Goal: Task Accomplishment & Management: Manage account settings

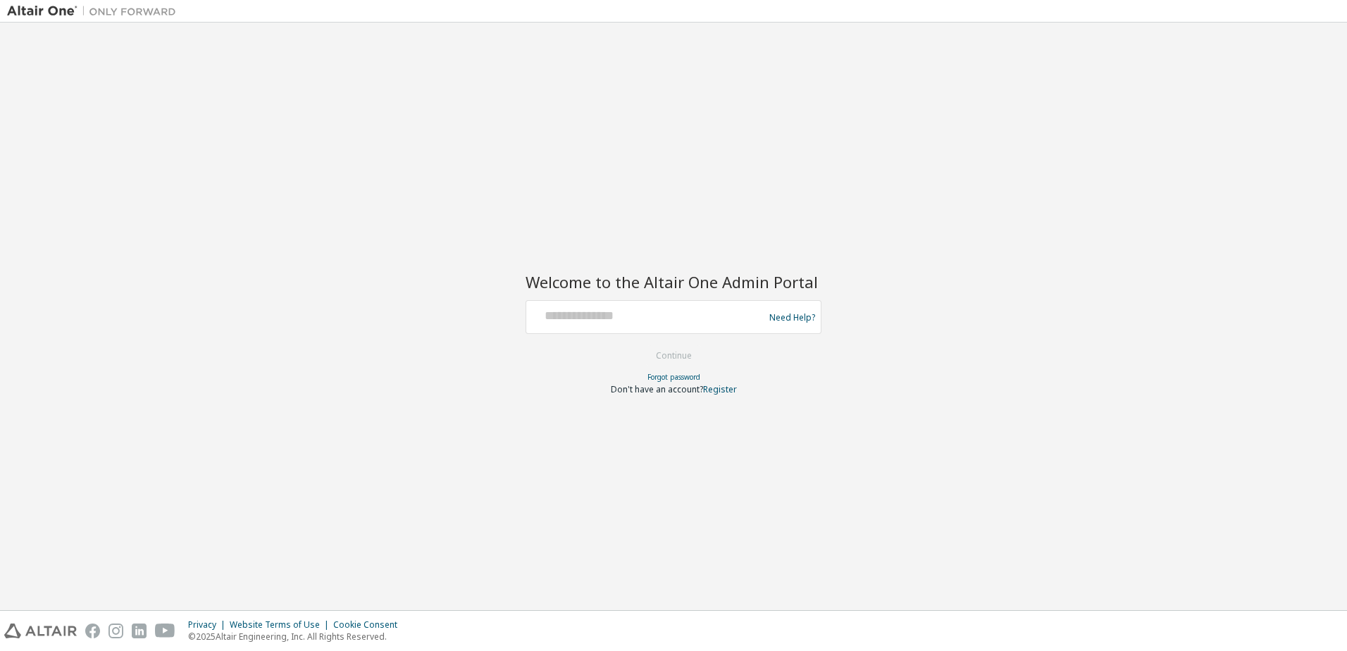
click at [582, 326] on div at bounding box center [647, 317] width 230 height 27
click at [595, 311] on input "text" at bounding box center [647, 314] width 230 height 20
paste input "**********"
type input "**********"
click at [641, 345] on button "Continue" at bounding box center [674, 355] width 66 height 21
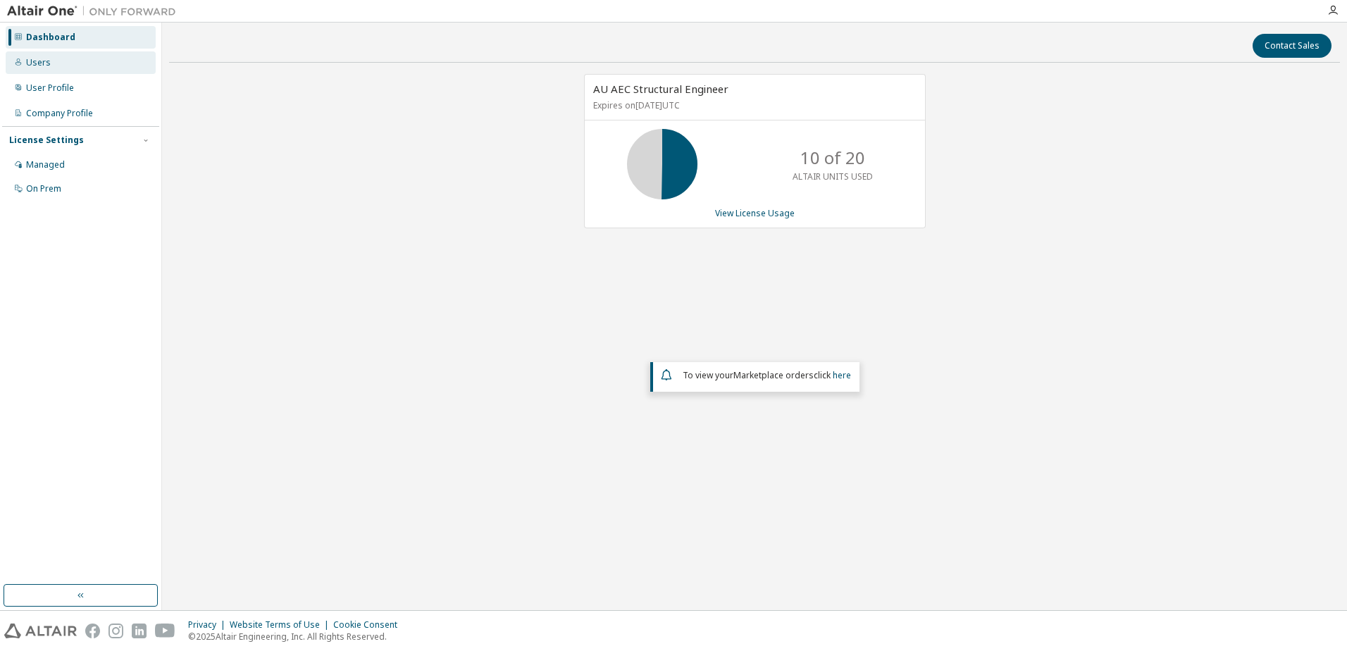
click at [46, 58] on div "Users" at bounding box center [38, 62] width 25 height 11
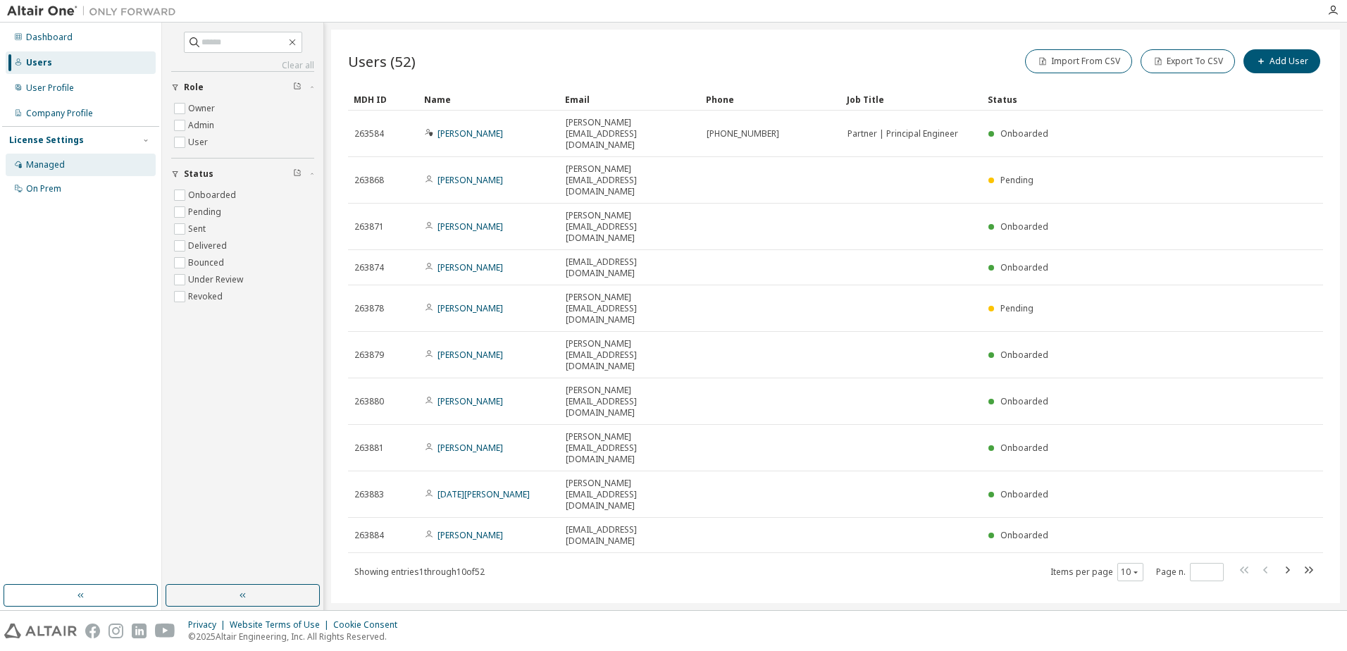
click at [55, 165] on div "Managed" at bounding box center [45, 164] width 39 height 11
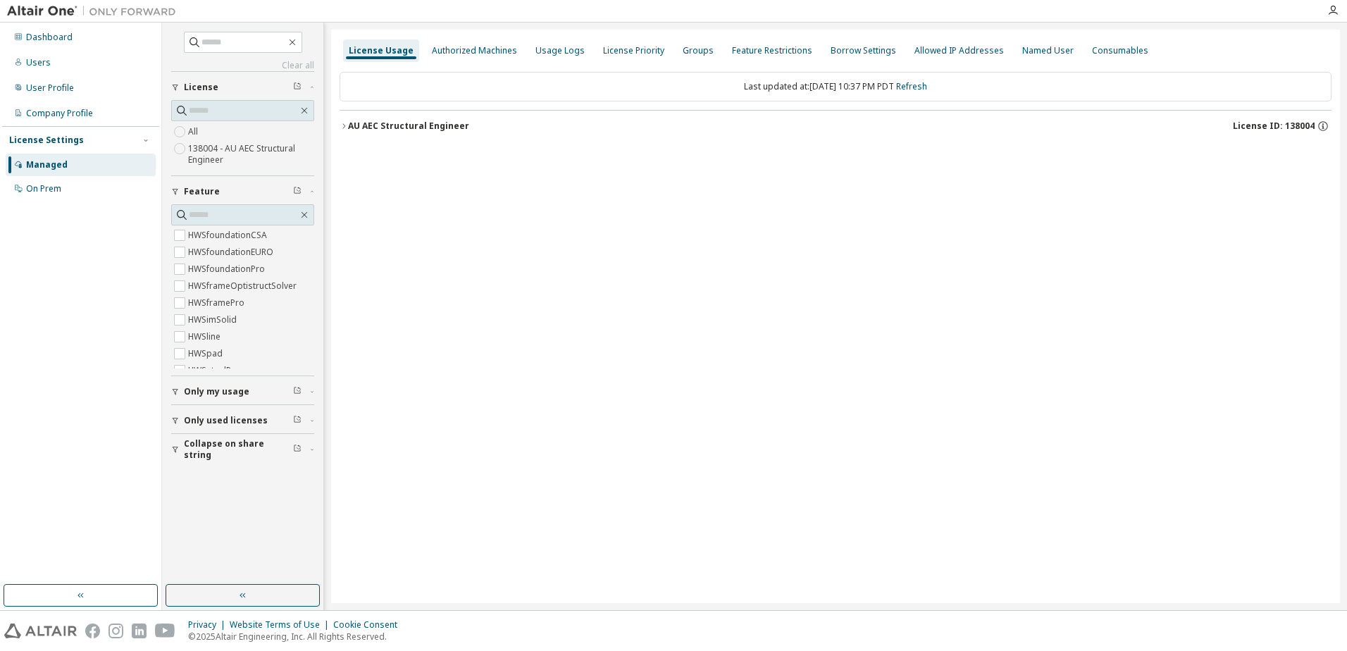
scroll to position [813, 0]
click at [35, 191] on div "On Prem" at bounding box center [43, 188] width 35 height 11
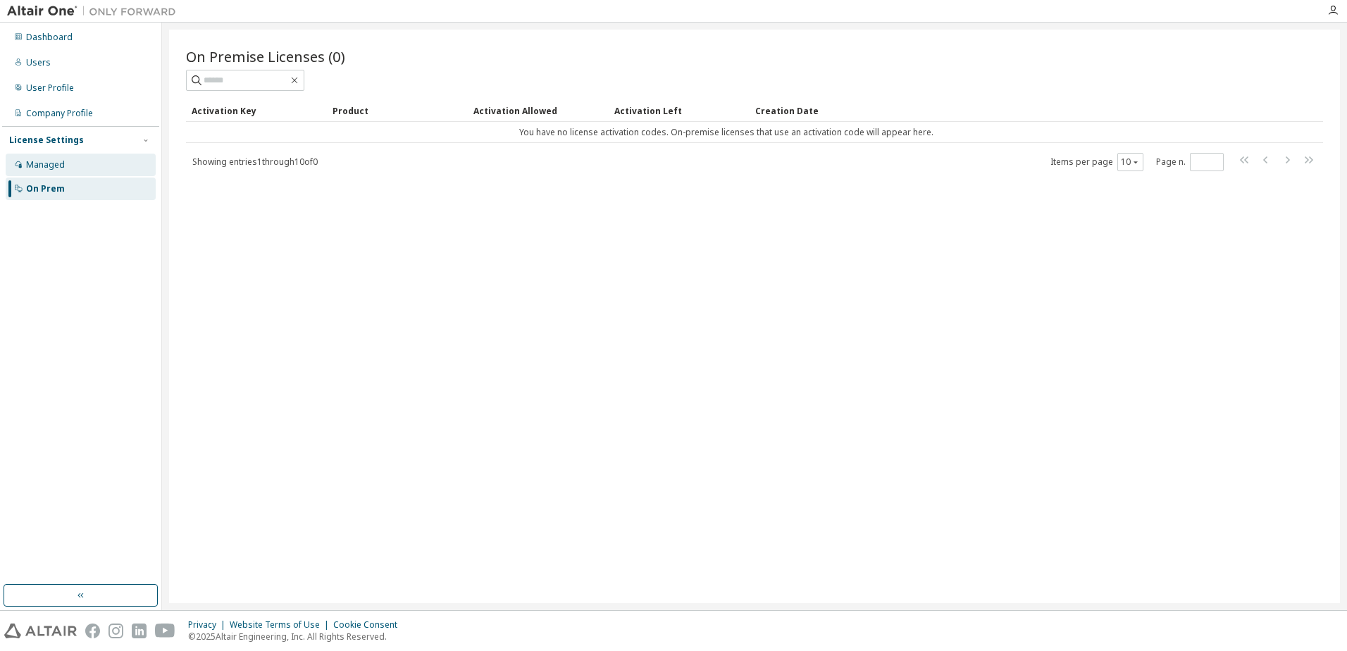
click at [62, 161] on div "Managed" at bounding box center [45, 164] width 39 height 11
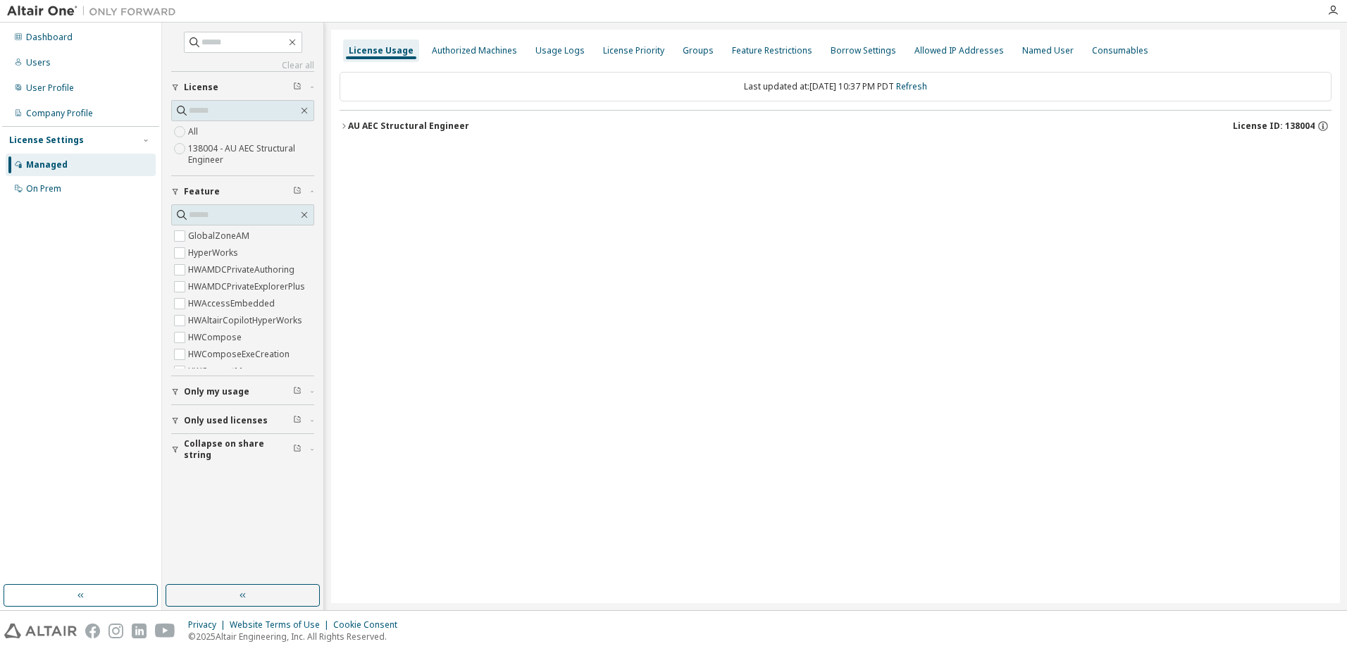
click at [278, 422] on div "Only used licenses" at bounding box center [247, 420] width 126 height 11
click at [259, 392] on div "Only my usage" at bounding box center [247, 391] width 126 height 11
click at [464, 51] on div "Authorized Machines" at bounding box center [474, 50] width 85 height 11
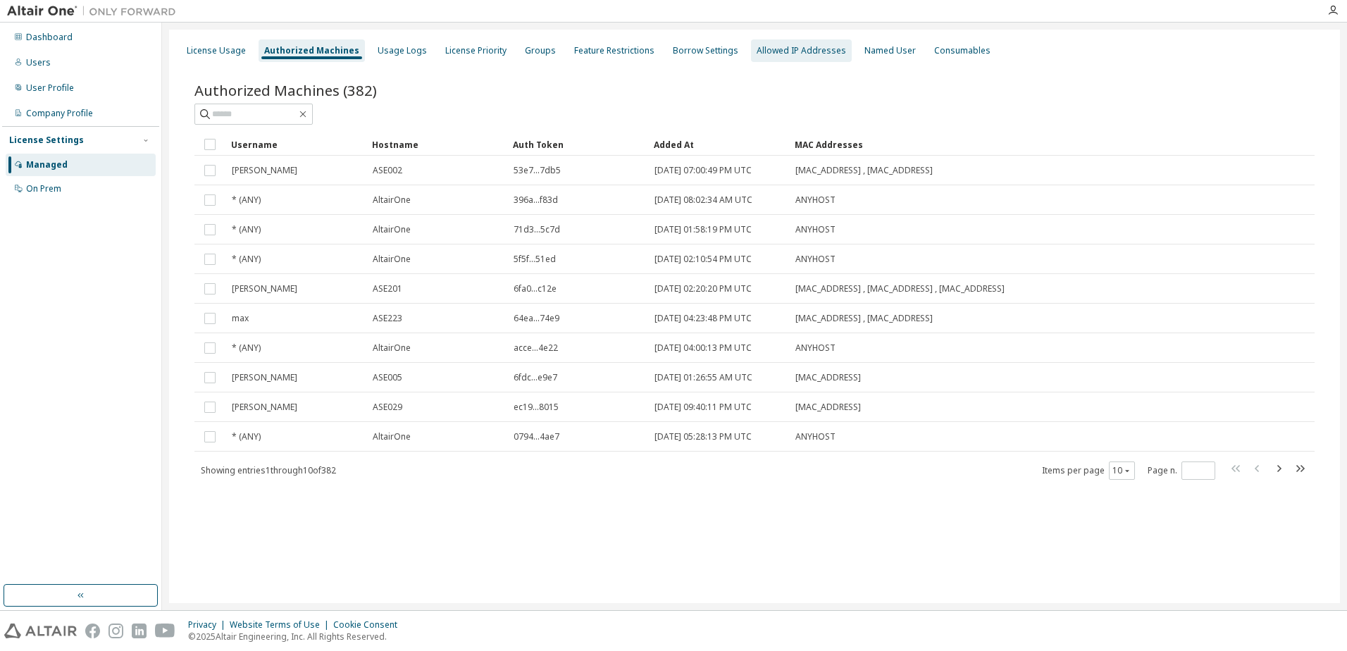
click at [757, 47] on div "Allowed IP Addresses" at bounding box center [801, 50] width 89 height 11
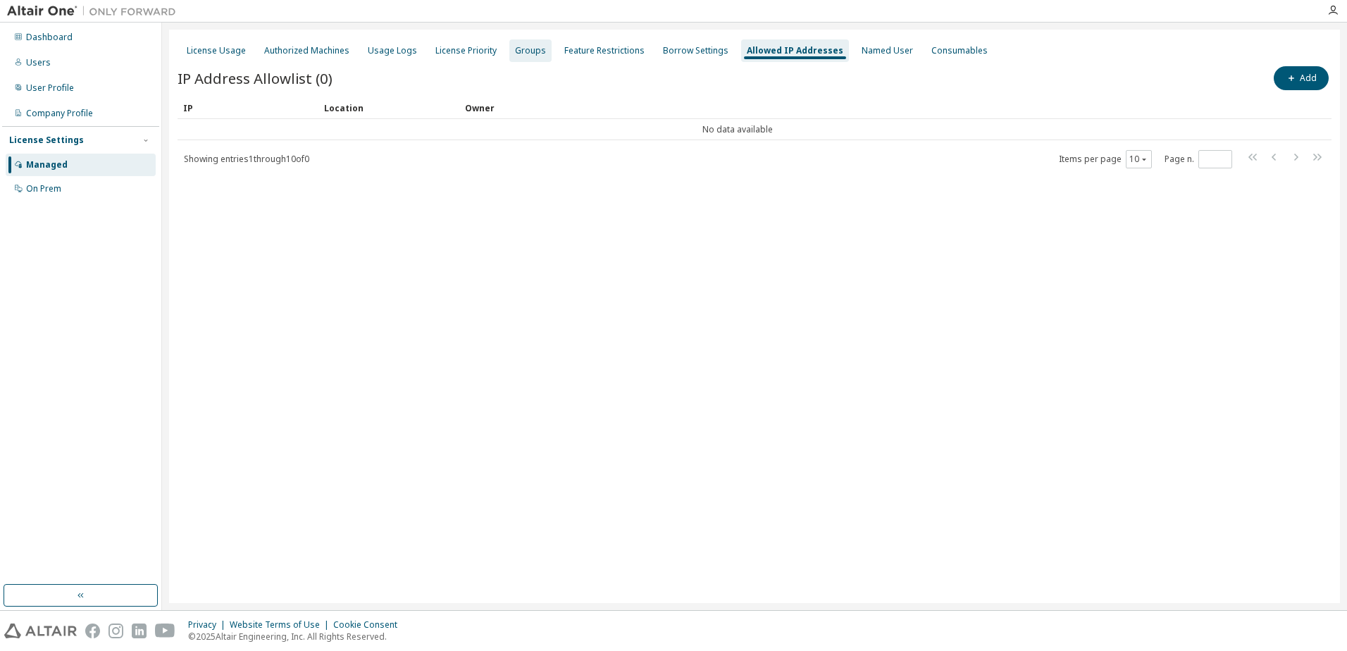
click at [522, 55] on div "Groups" at bounding box center [530, 50] width 31 height 11
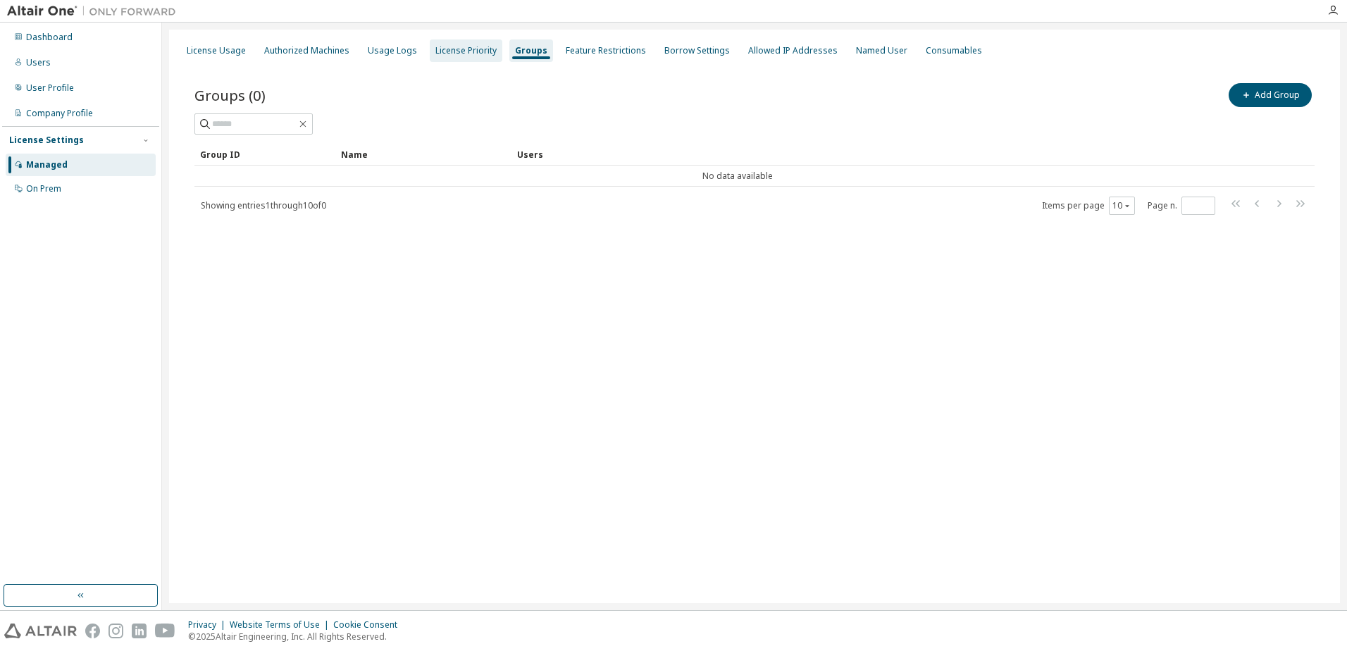
click at [459, 49] on div "License Priority" at bounding box center [465, 50] width 61 height 11
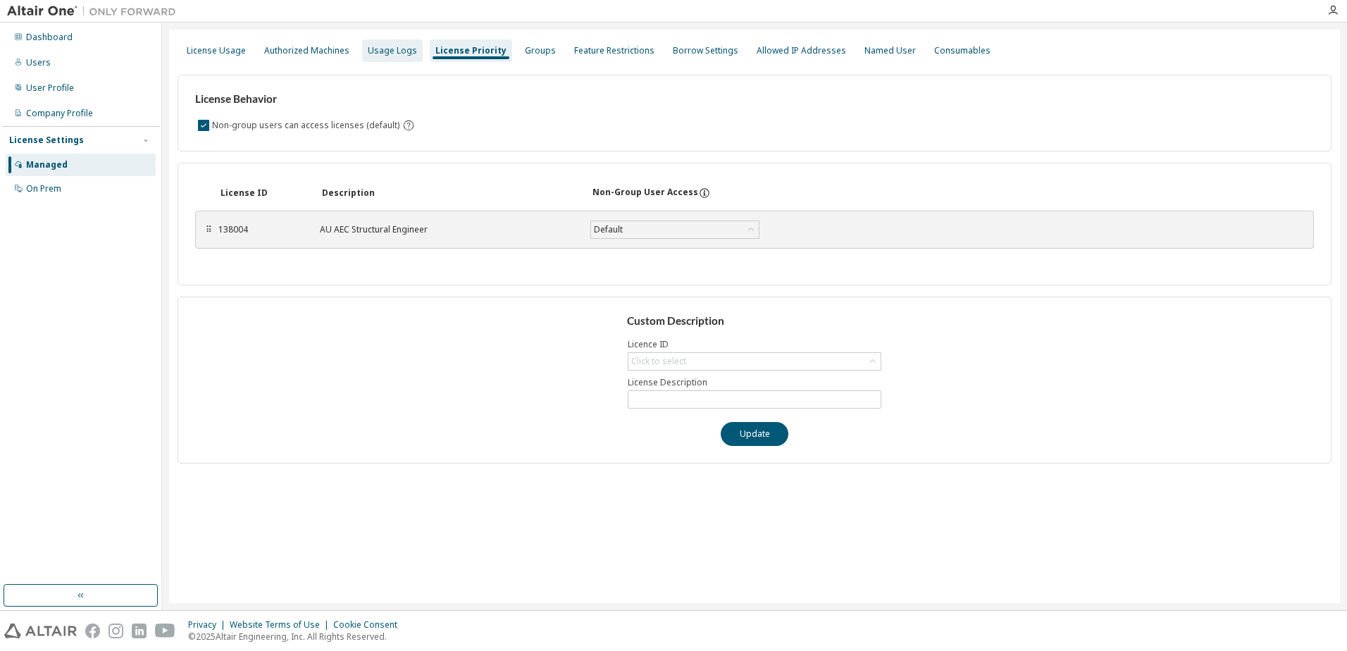
click at [373, 48] on div "Usage Logs" at bounding box center [392, 50] width 49 height 11
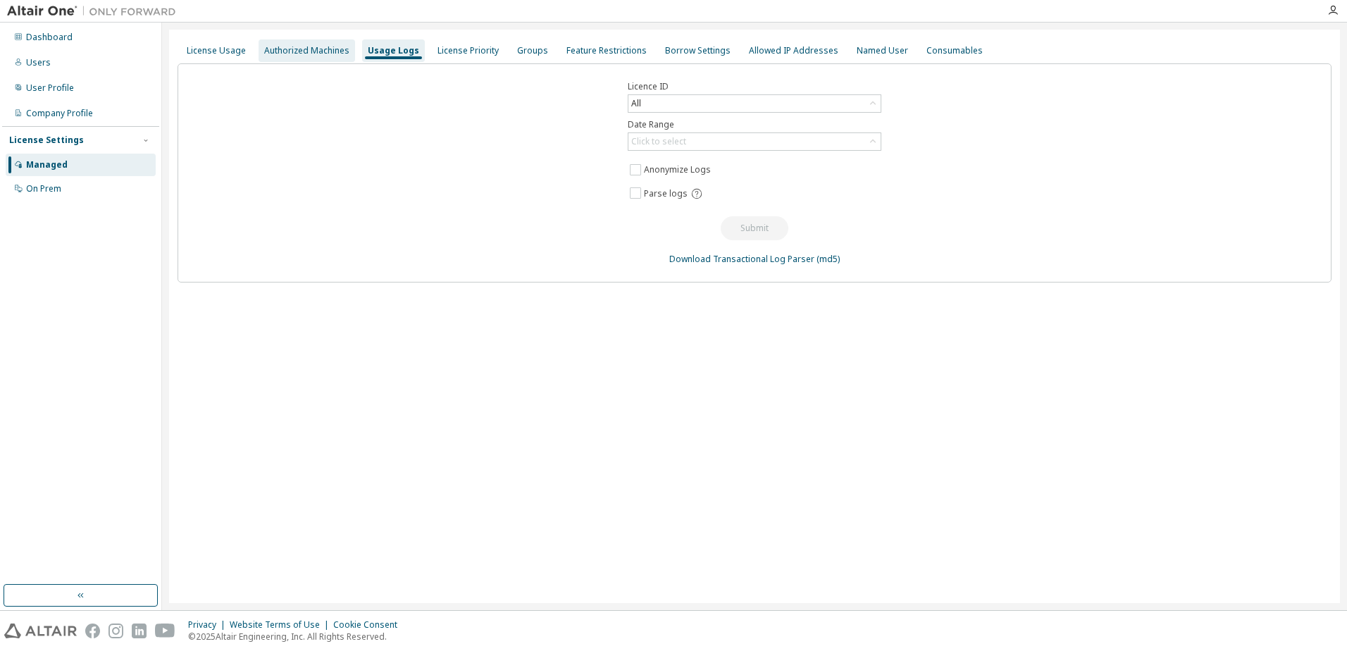
click at [313, 47] on div "Authorized Machines" at bounding box center [306, 50] width 85 height 11
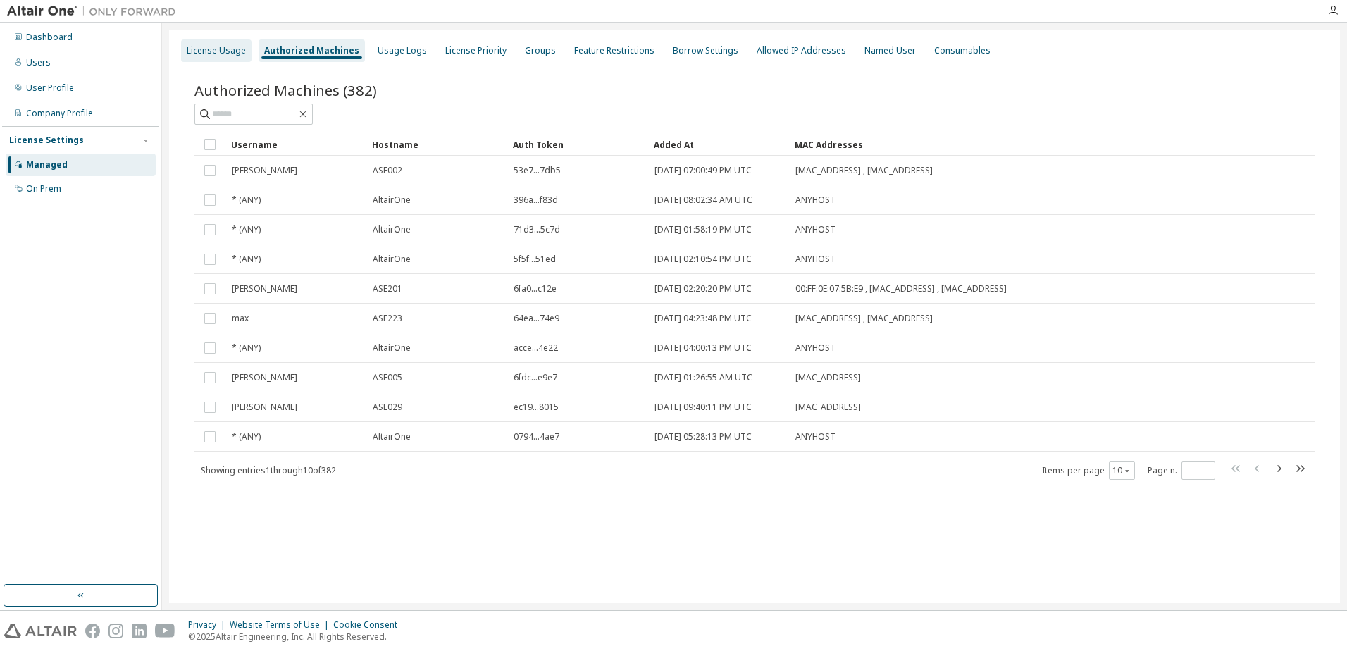
click at [224, 52] on div "License Usage" at bounding box center [216, 50] width 59 height 11
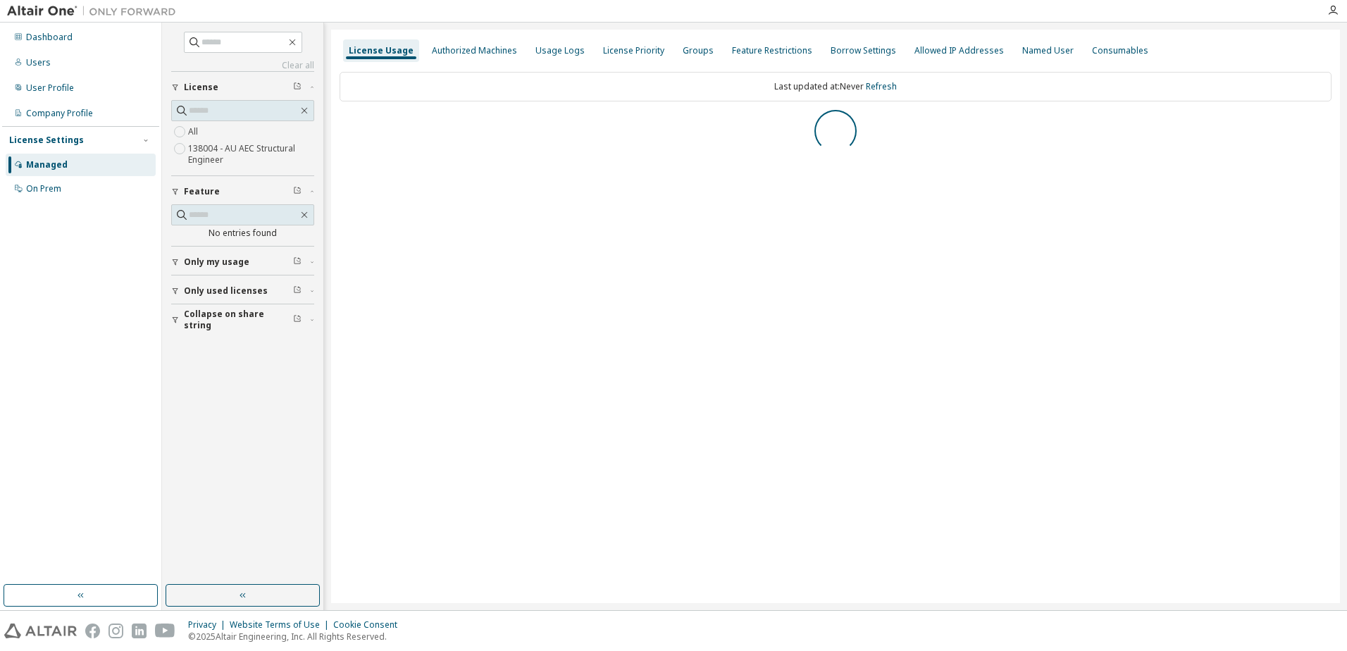
click at [224, 52] on span at bounding box center [243, 42] width 118 height 21
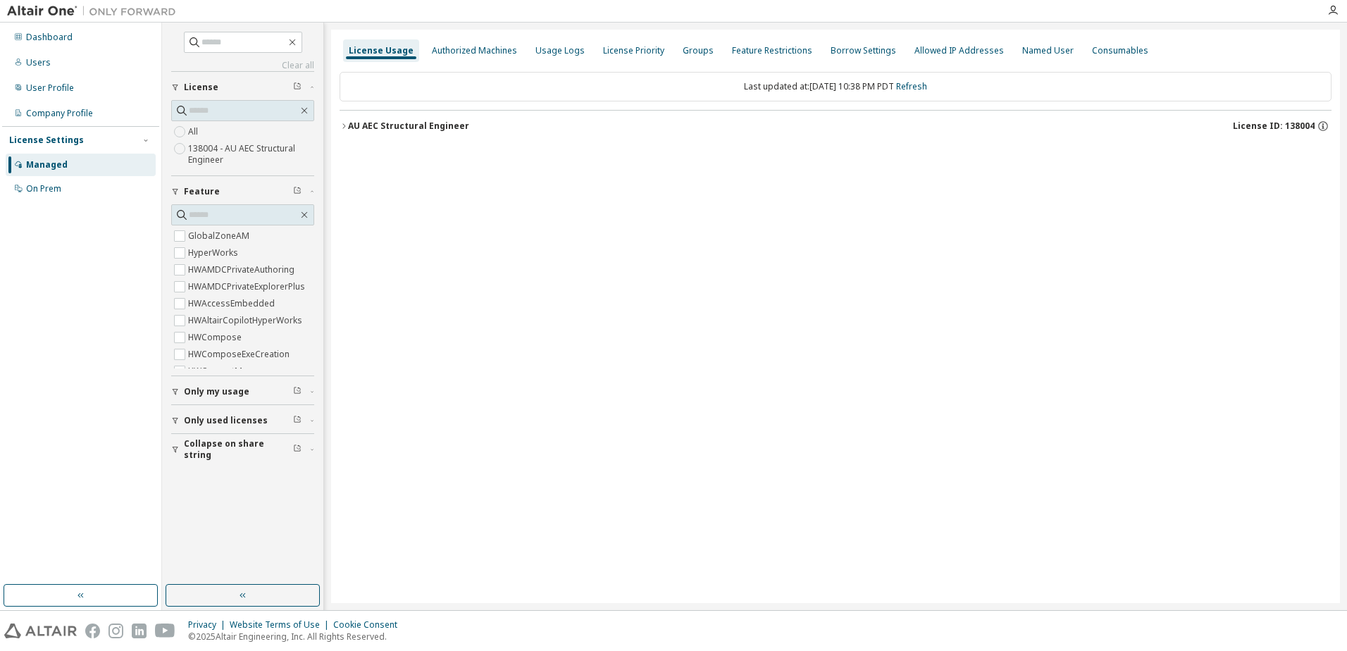
click at [343, 122] on icon "button" at bounding box center [344, 126] width 8 height 8
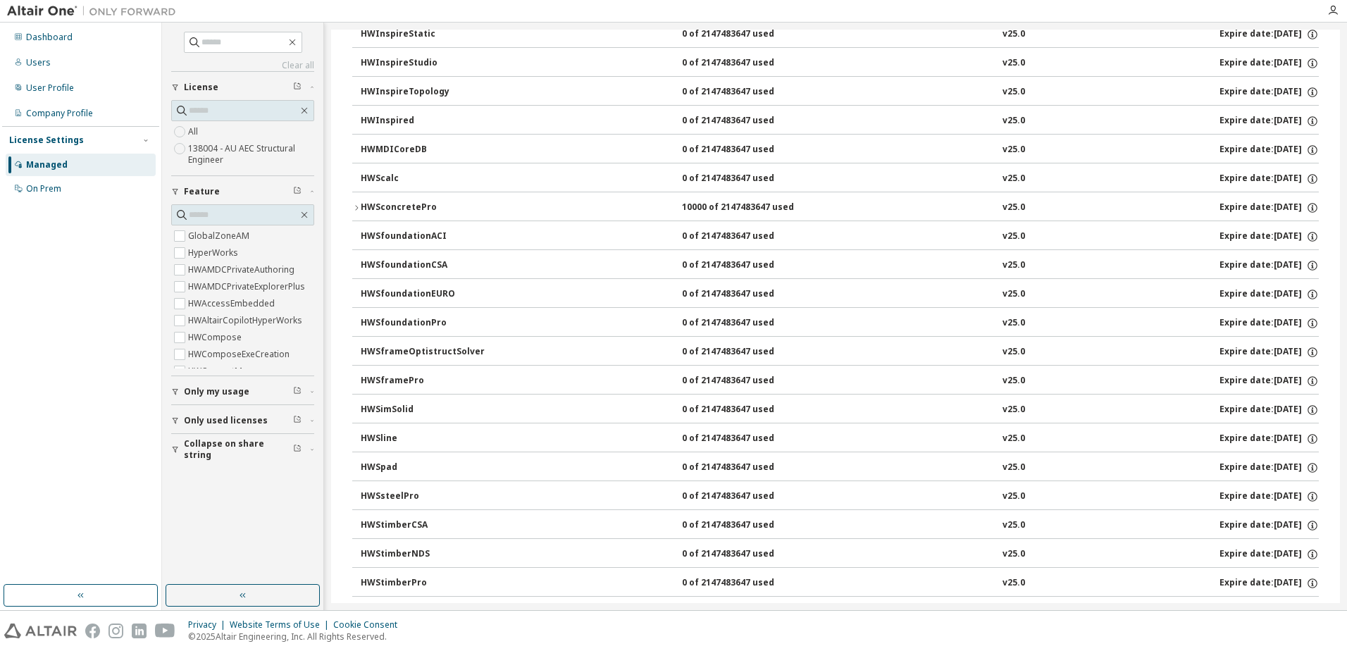
scroll to position [1179, 0]
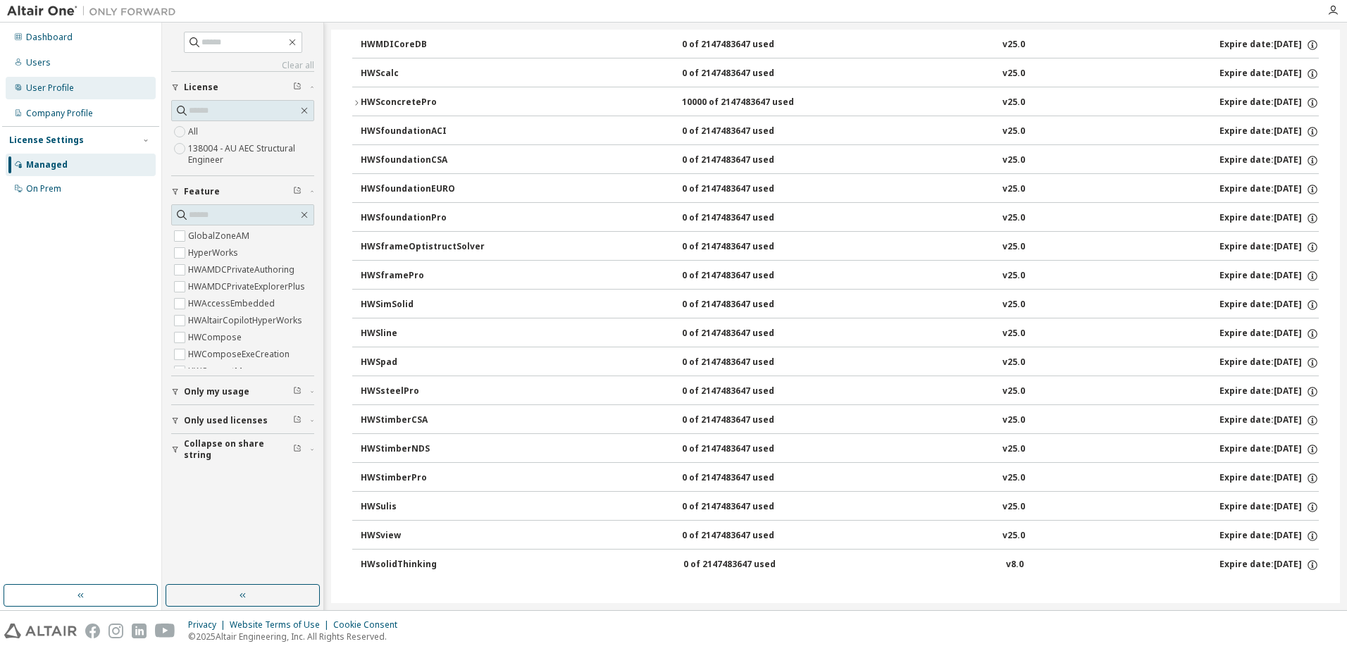
click at [47, 89] on div "User Profile" at bounding box center [50, 87] width 48 height 11
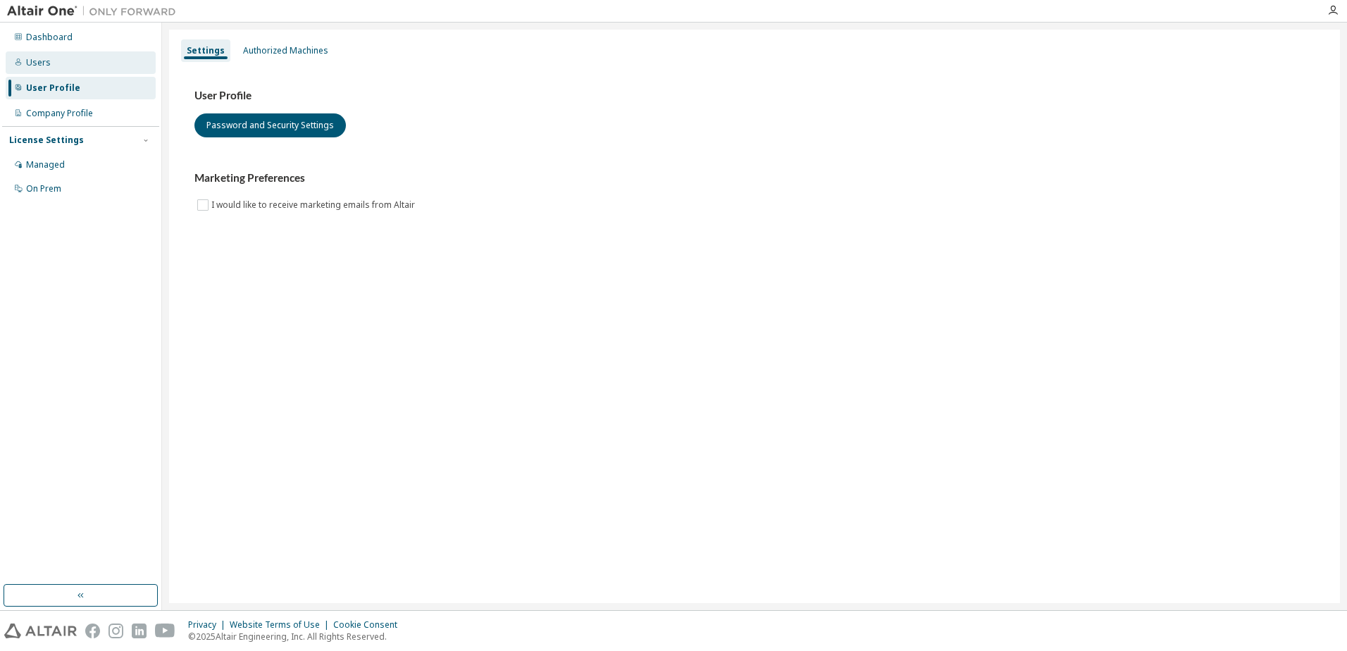
click at [39, 58] on div "Users" at bounding box center [38, 62] width 25 height 11
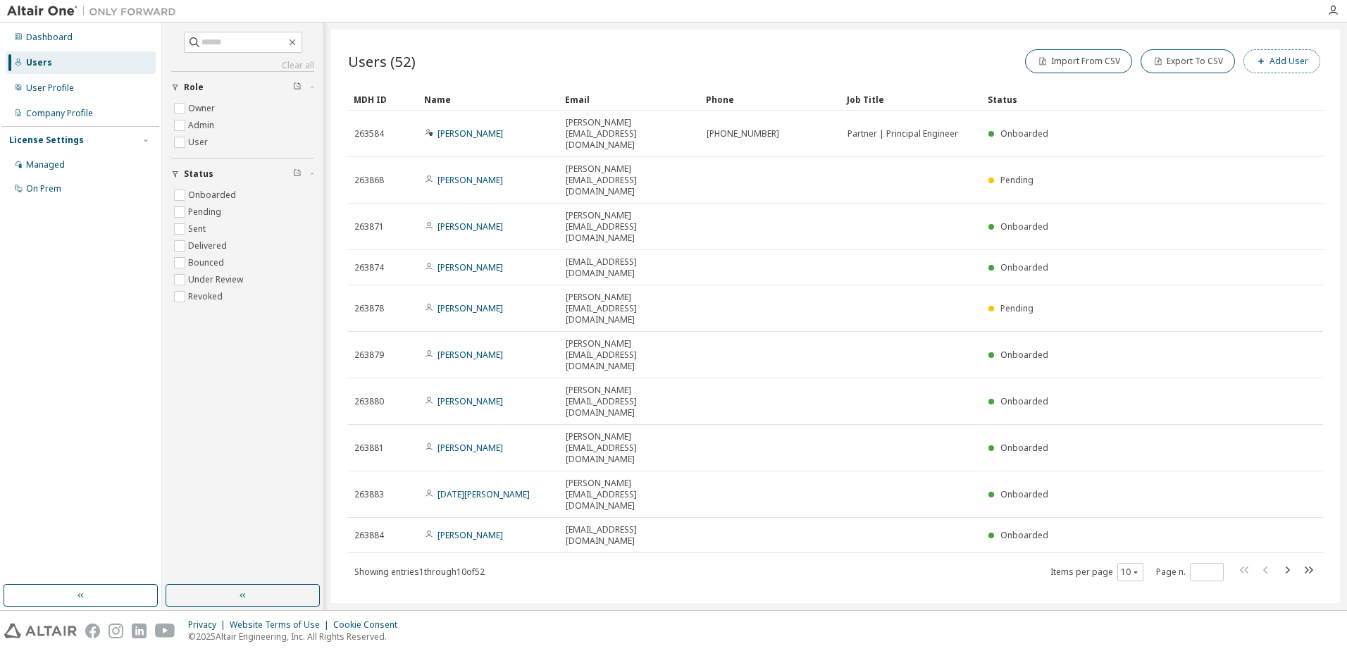
click at [1280, 62] on button "Add User" at bounding box center [1282, 61] width 77 height 24
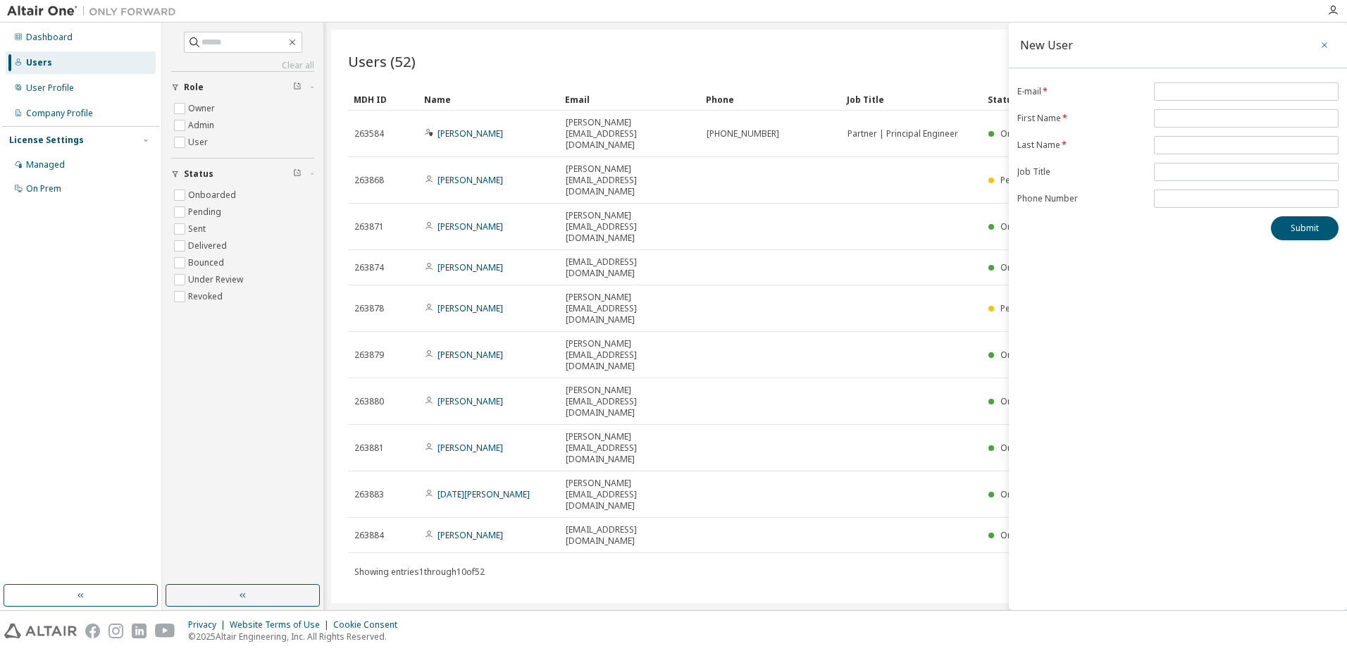
click at [1323, 45] on icon "button" at bounding box center [1325, 44] width 10 height 11
